Goal: Find specific page/section: Find specific page/section

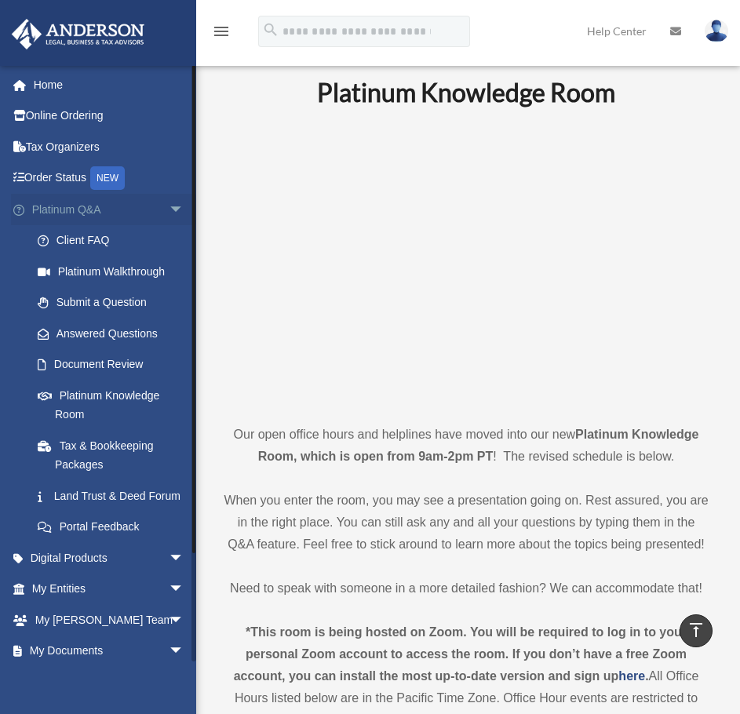
scroll to position [471, 0]
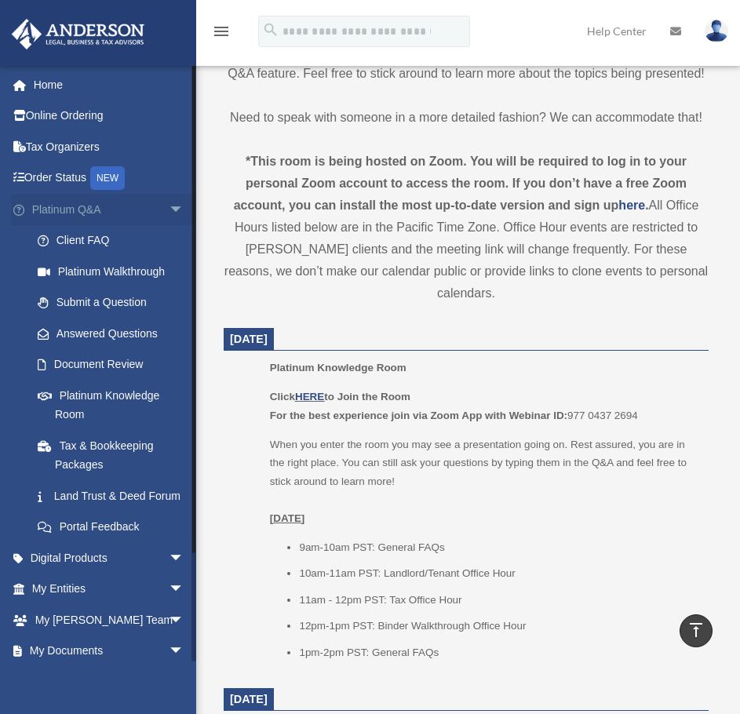
click at [169, 206] on span "arrow_drop_down" at bounding box center [184, 210] width 31 height 32
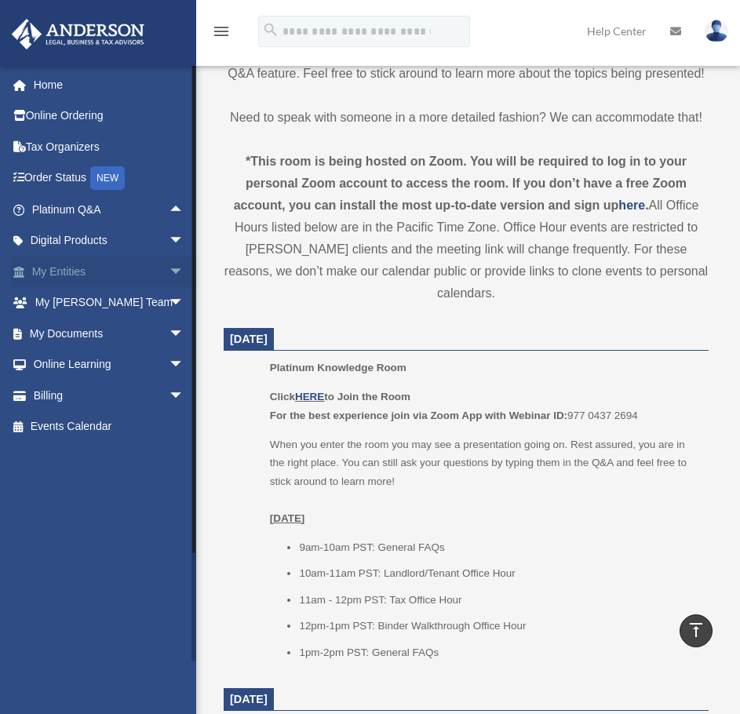
click at [169, 270] on span "arrow_drop_down" at bounding box center [184, 272] width 31 height 32
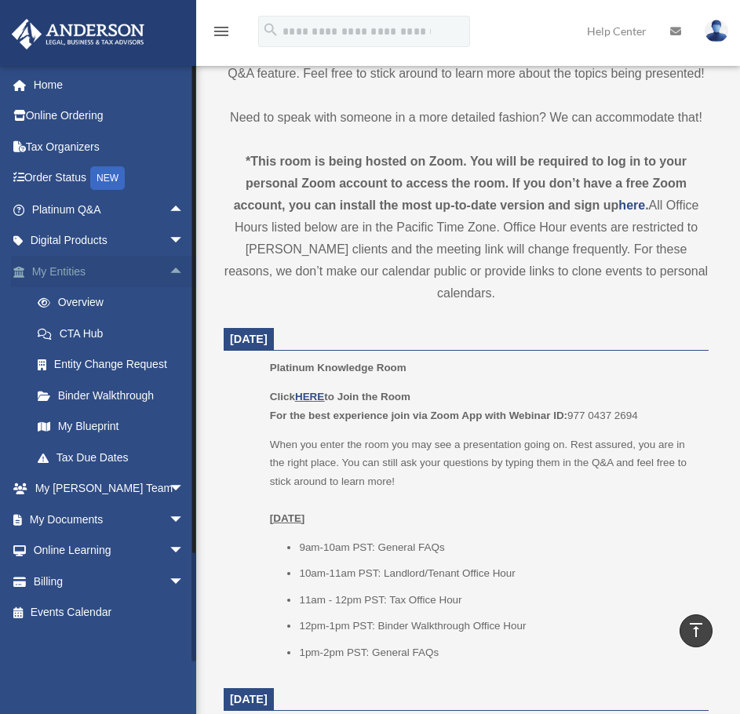
drag, startPoint x: 169, startPoint y: 270, endPoint x: 162, endPoint y: 278, distance: 10.6
click at [169, 271] on span "arrow_drop_up" at bounding box center [184, 272] width 31 height 32
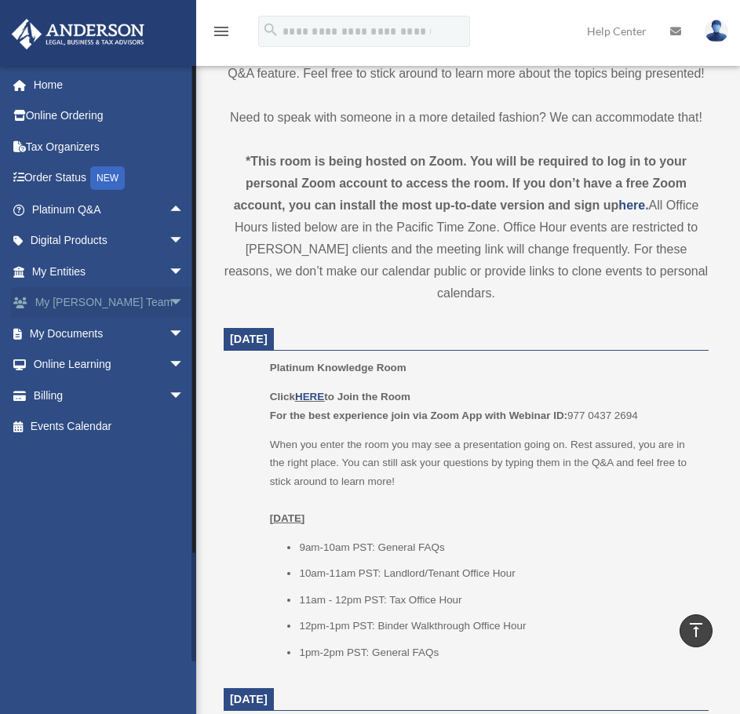
click at [169, 297] on span "arrow_drop_down" at bounding box center [184, 303] width 31 height 32
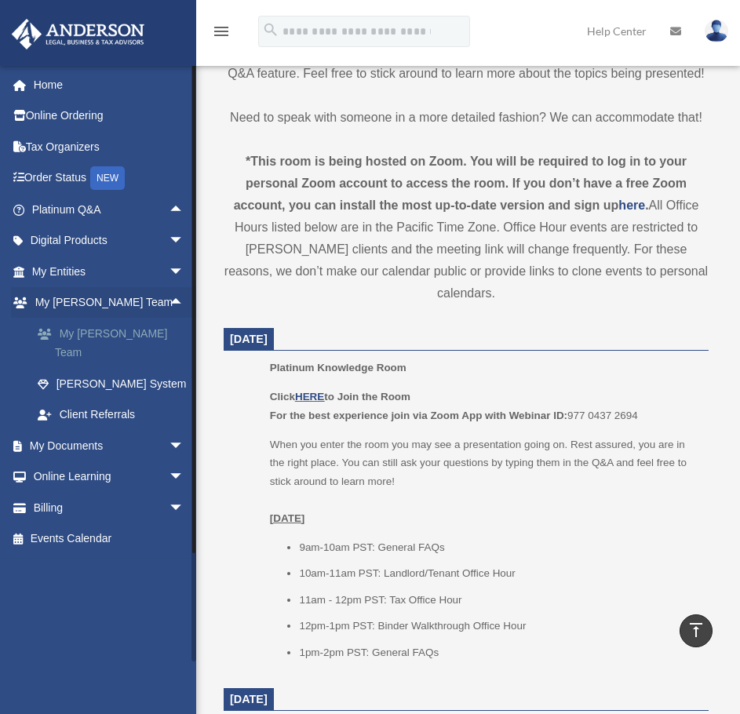
click at [142, 325] on link "My [PERSON_NAME] Team" at bounding box center [115, 343] width 186 height 50
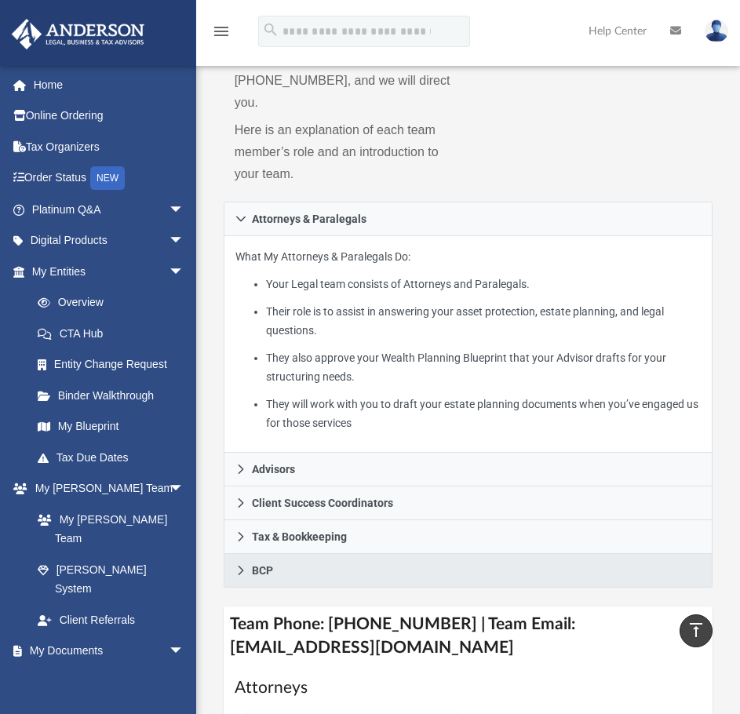
scroll to position [314, 0]
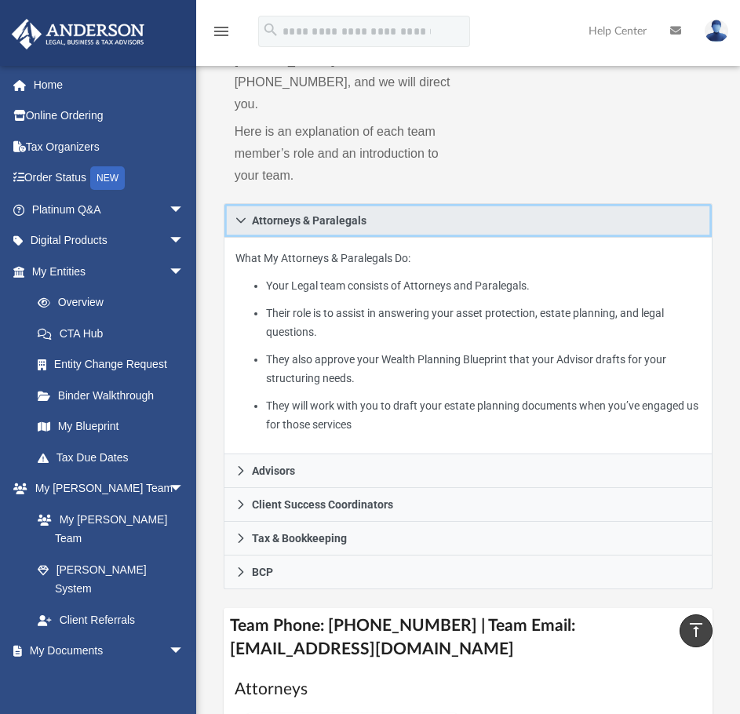
click at [235, 215] on icon at bounding box center [240, 220] width 11 height 11
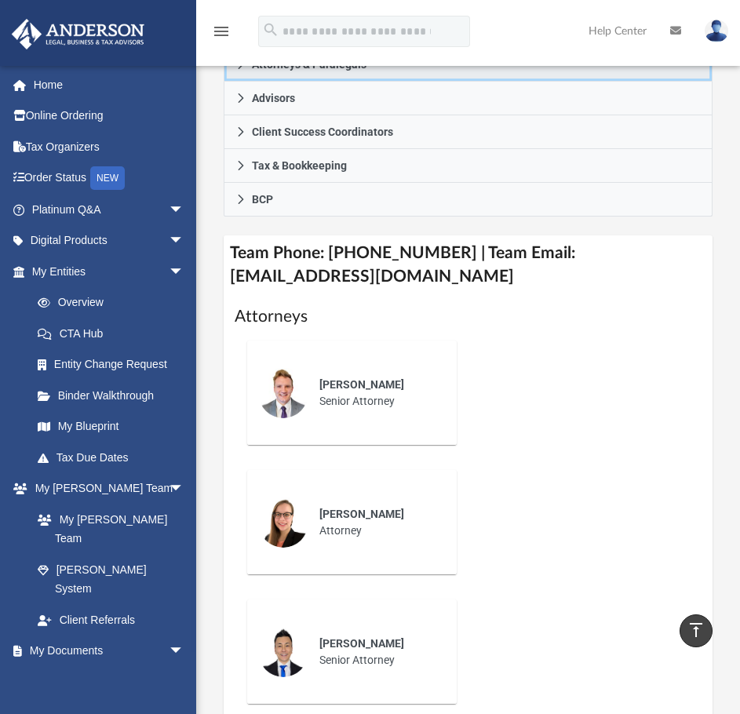
scroll to position [313, 0]
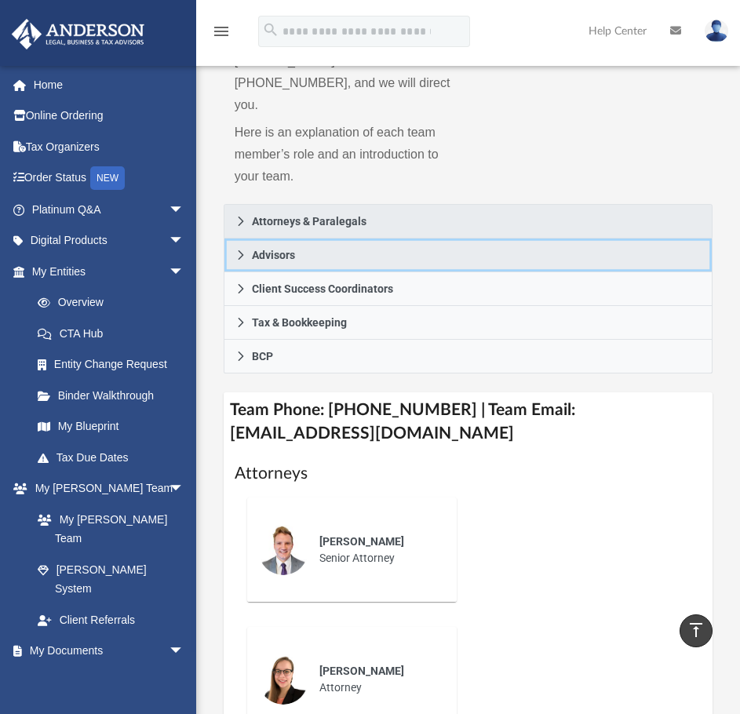
click at [252, 249] on span "Advisors" at bounding box center [273, 254] width 43 height 11
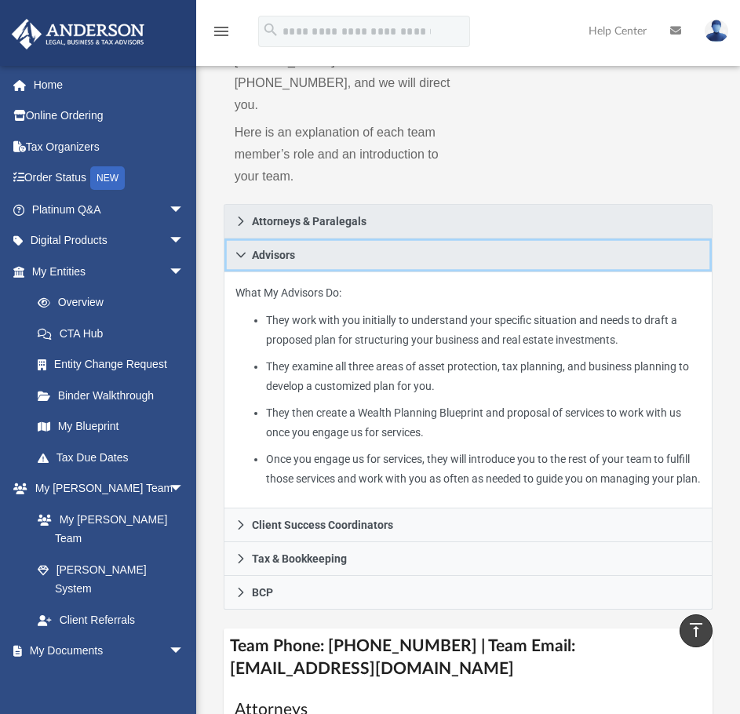
click at [254, 249] on span "Advisors" at bounding box center [273, 254] width 43 height 11
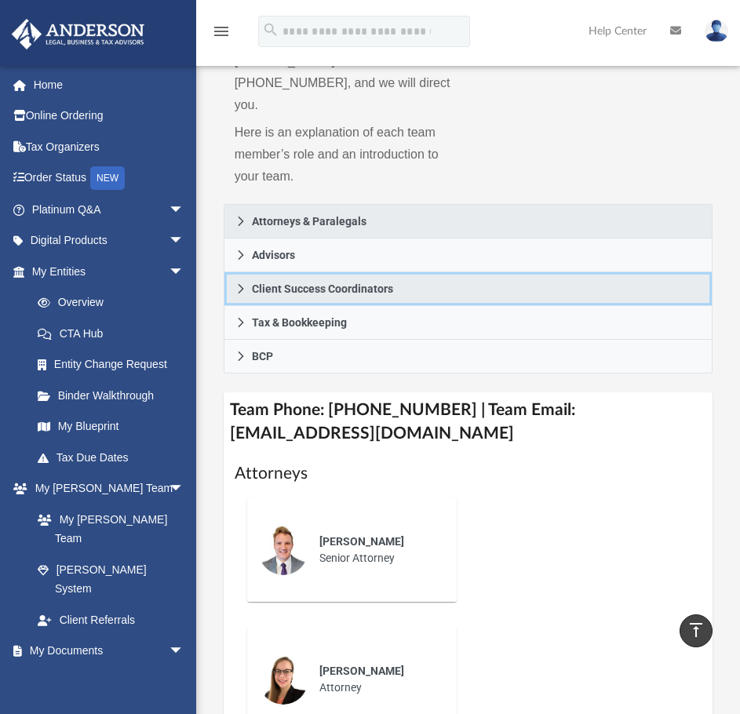
click at [312, 283] on span "Client Success Coordinators" at bounding box center [322, 288] width 141 height 11
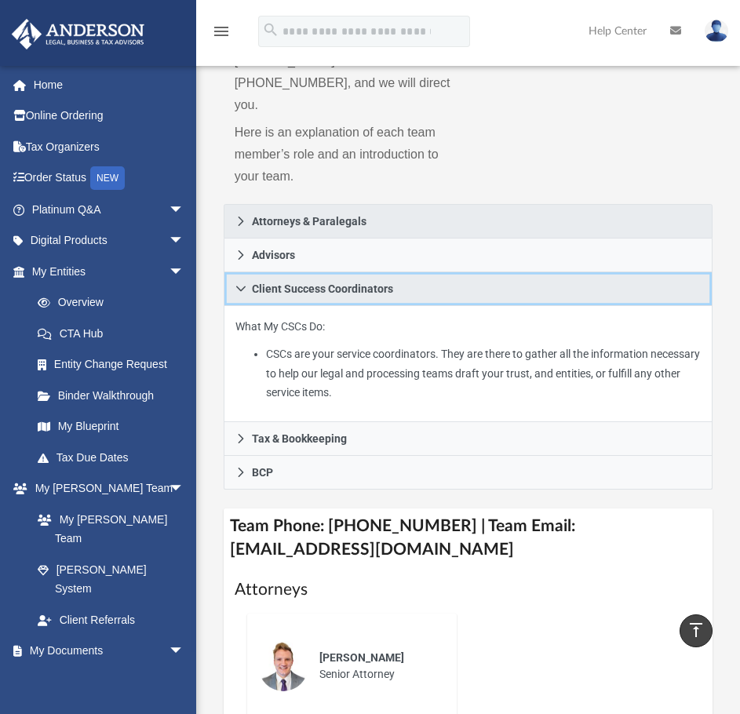
click at [396, 272] on link "Client Success Coordinators" at bounding box center [469, 289] width 490 height 34
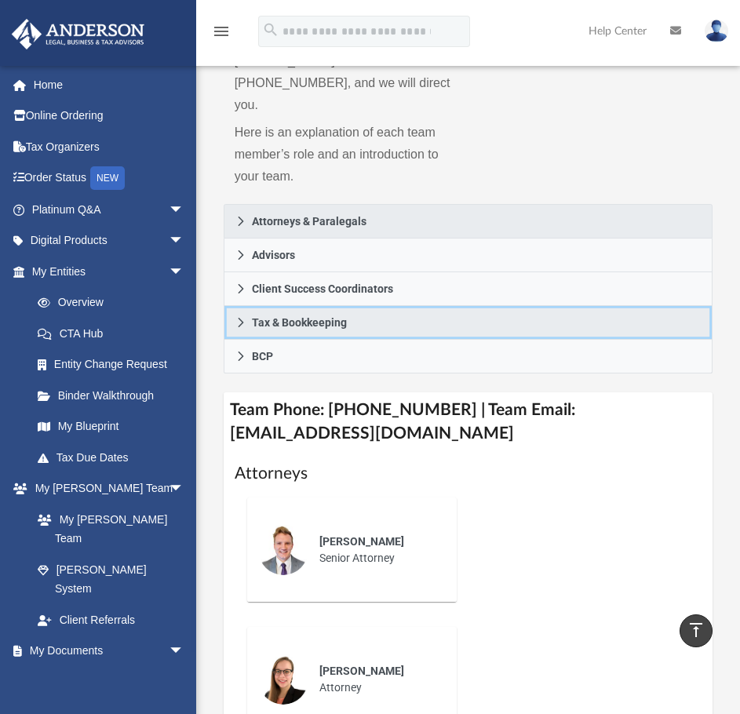
click at [380, 306] on link "Tax & Bookkeeping" at bounding box center [469, 323] width 490 height 34
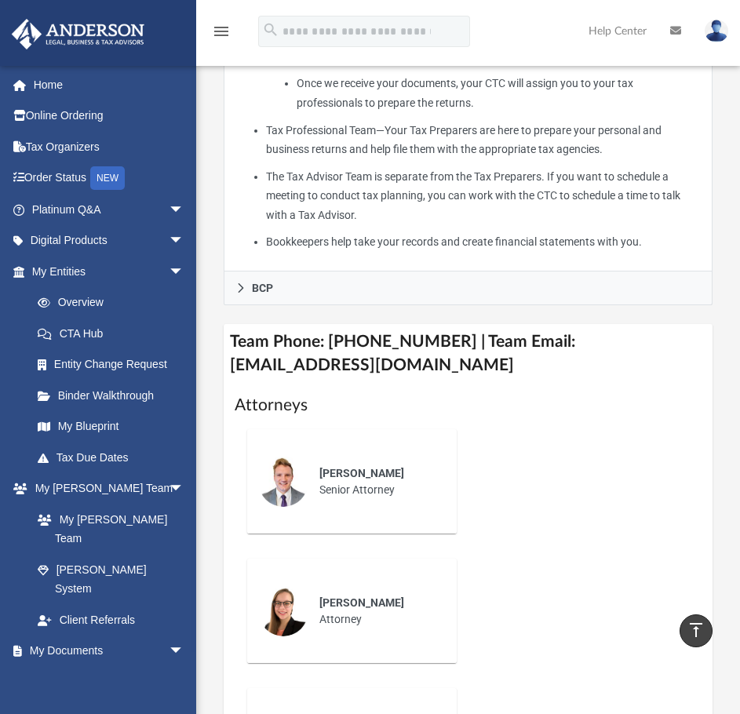
scroll to position [470, 0]
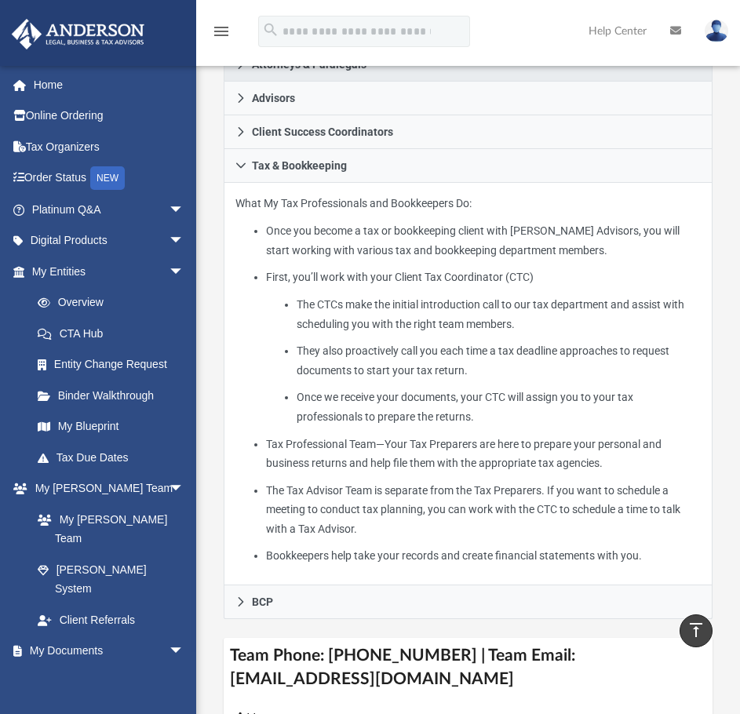
click at [424, 183] on div "What My Tax Professionals and Bookkeepers Do: Once you become a tax or bookkeep…" at bounding box center [469, 384] width 490 height 402
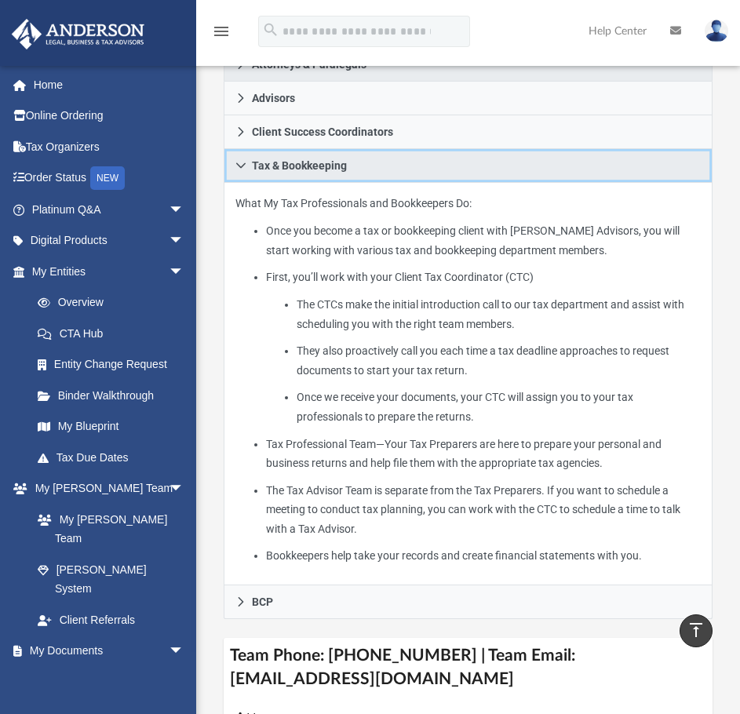
drag, startPoint x: 435, startPoint y: 136, endPoint x: 442, endPoint y: 131, distance: 8.5
click at [435, 149] on link "Tax & Bookkeeping" at bounding box center [469, 166] width 490 height 34
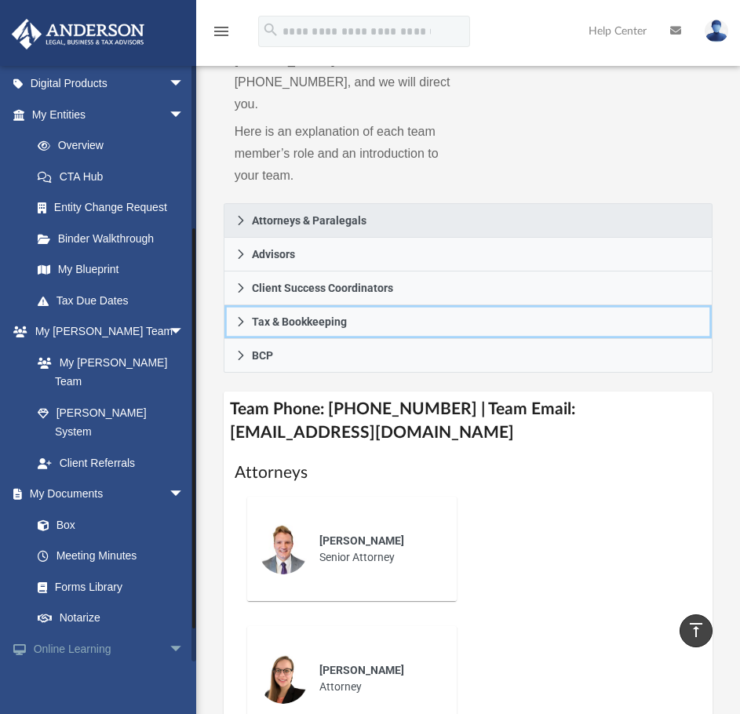
scroll to position [280, 0]
